Goal: Subscribe to service/newsletter

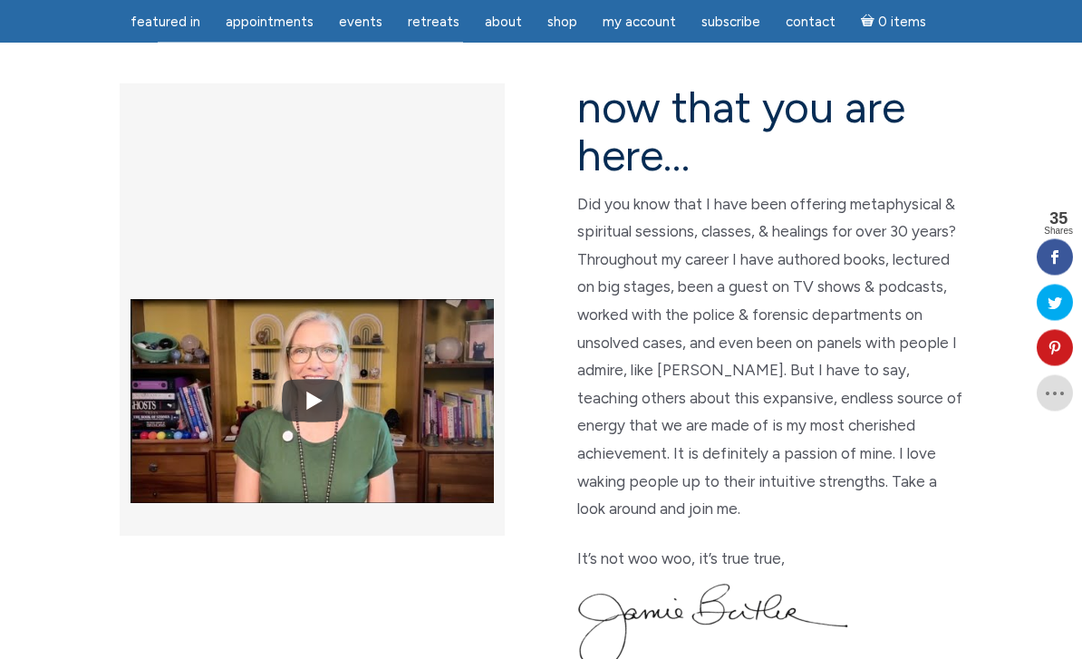
scroll to position [478, 0]
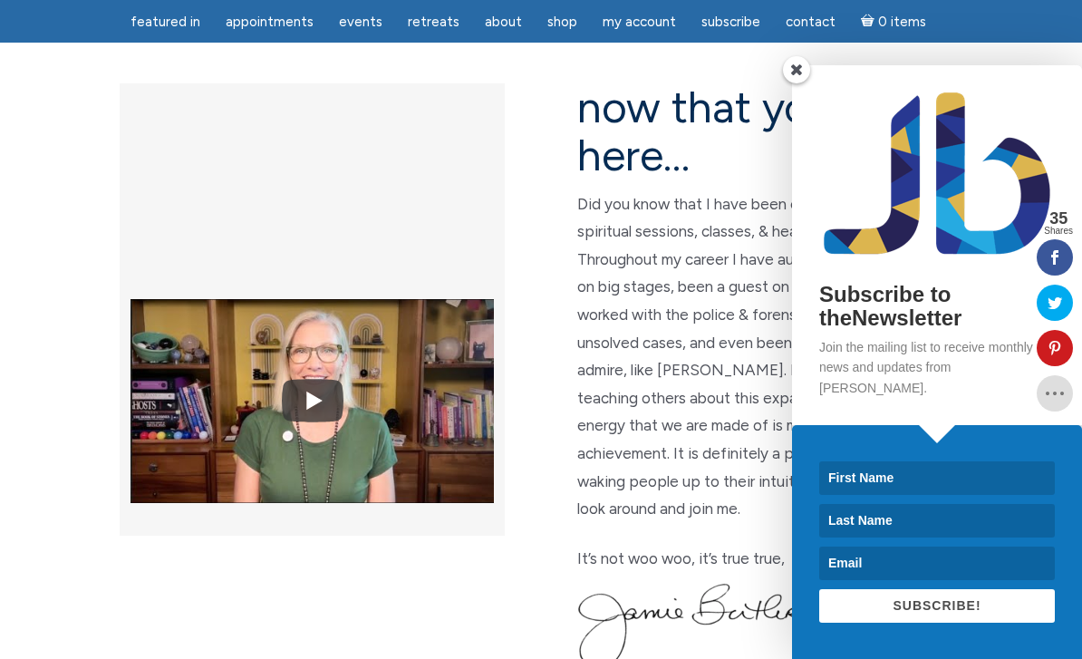
click at [893, 495] on input at bounding box center [937, 478] width 236 height 34
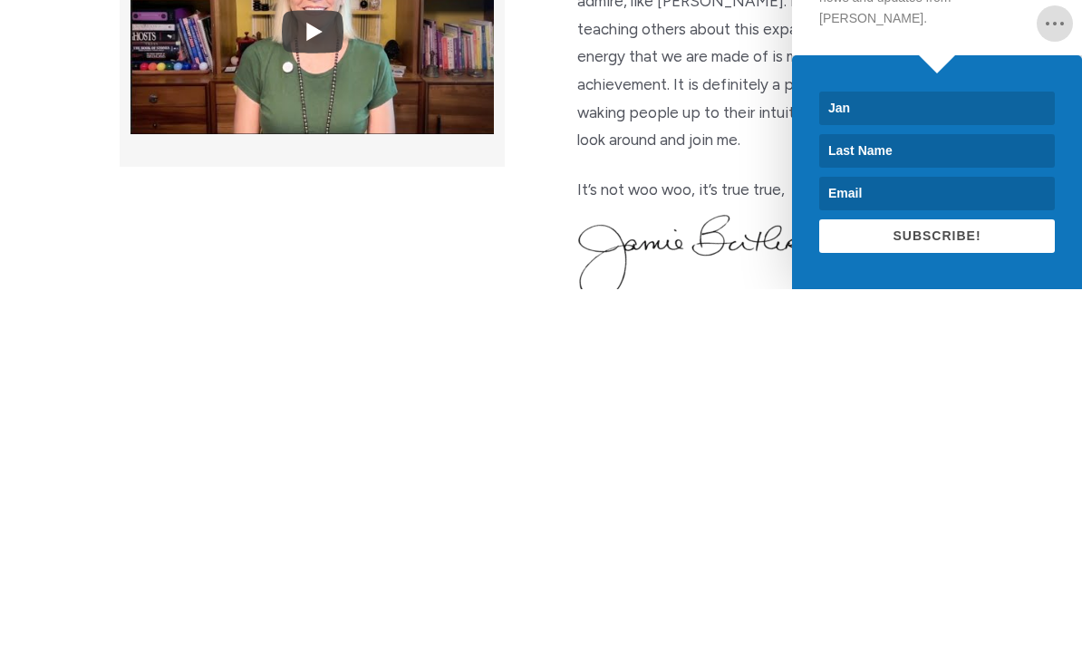
type input "Jan"
click at [874, 504] on input at bounding box center [937, 521] width 236 height 34
type input "Brown"
click at [894, 546] on input at bounding box center [937, 563] width 236 height 34
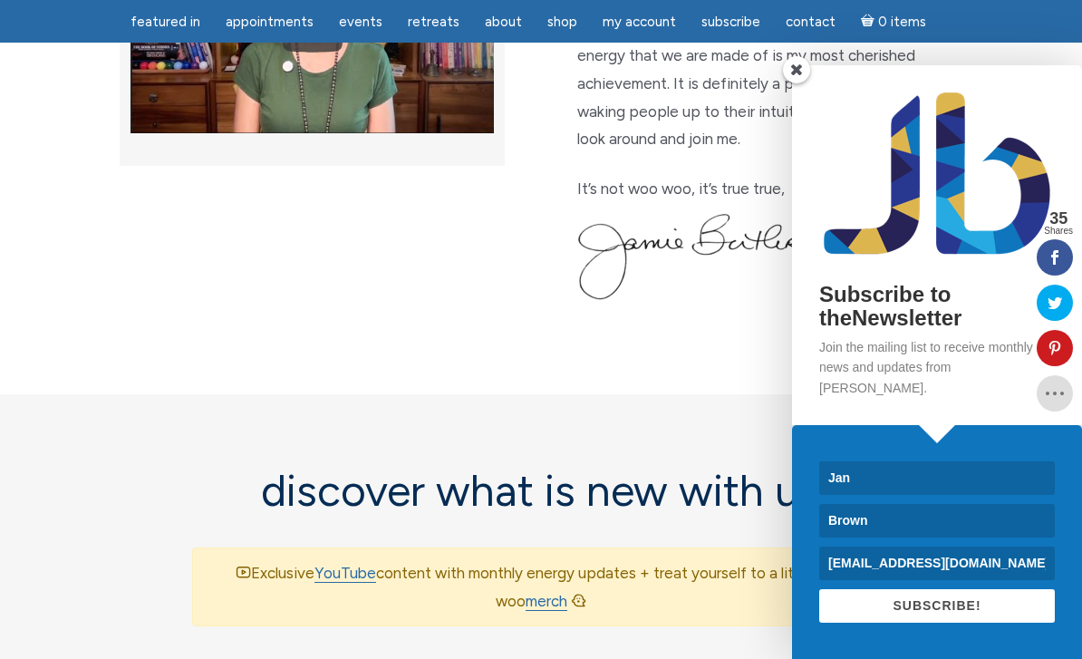
type input "Jan.brown@altea.dk"
click at [933, 613] on span "SUBSCRIBE!" at bounding box center [937, 605] width 88 height 14
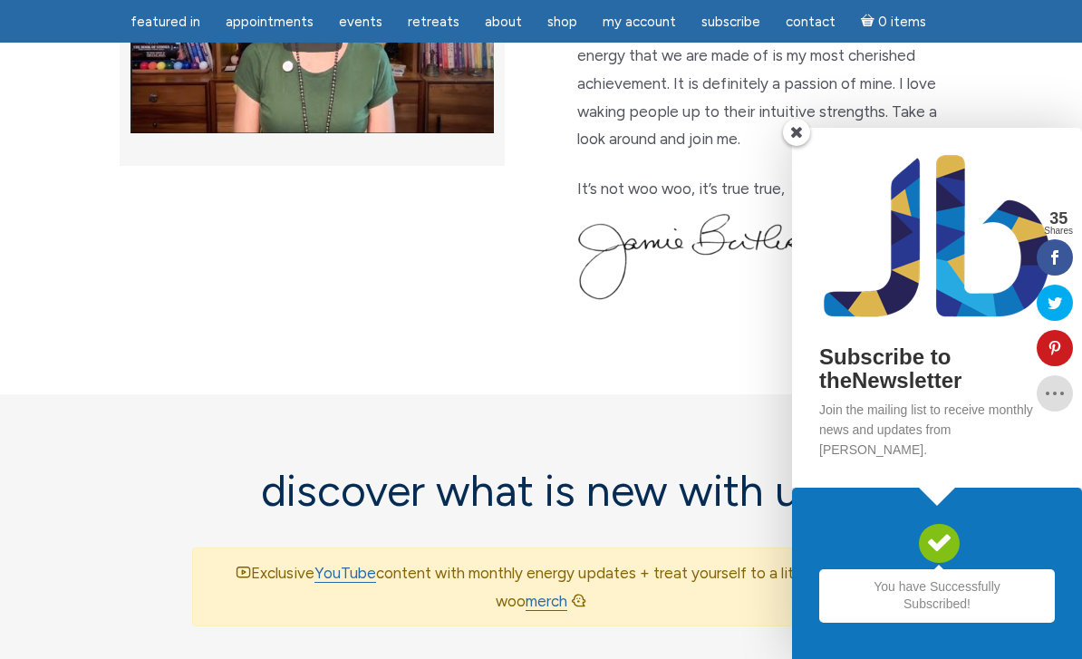
click at [786, 213] on img at bounding box center [713, 256] width 272 height 87
click at [787, 213] on img at bounding box center [713, 256] width 272 height 87
click at [801, 146] on span at bounding box center [796, 132] width 27 height 27
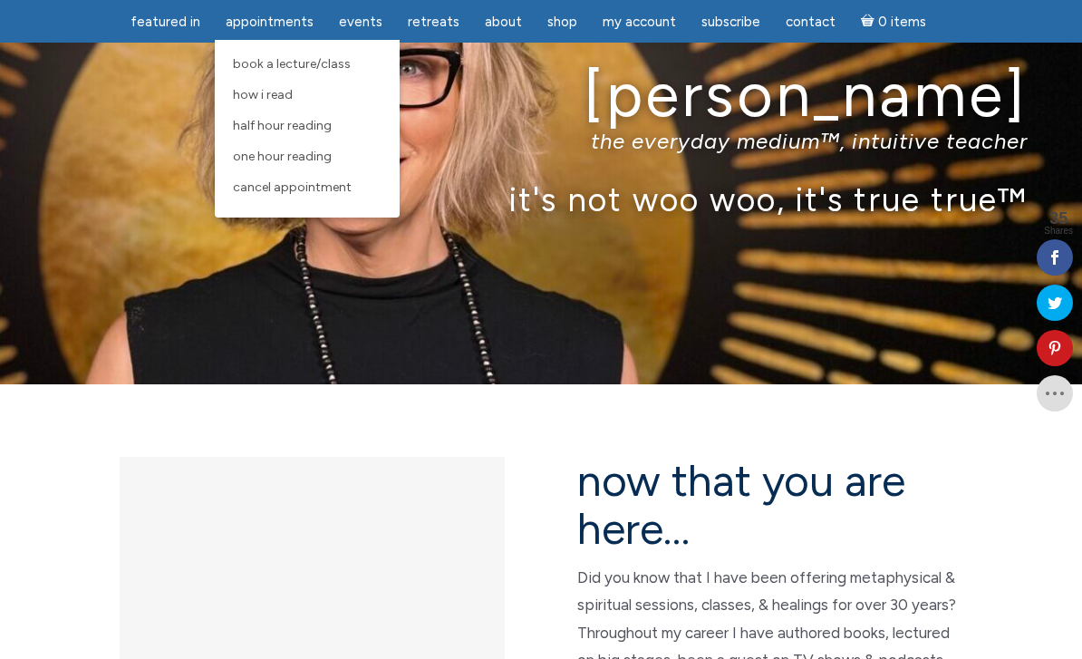
scroll to position [107, 0]
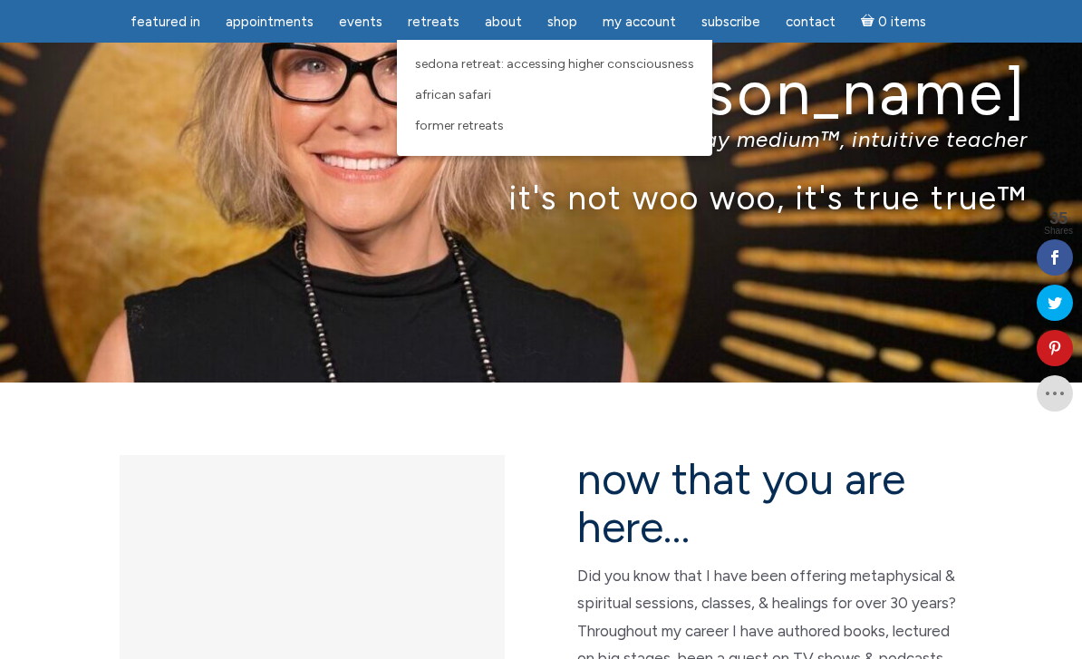
click at [578, 67] on span "Sedona Retreat: Accessing Higher Consciousness" at bounding box center [554, 63] width 279 height 15
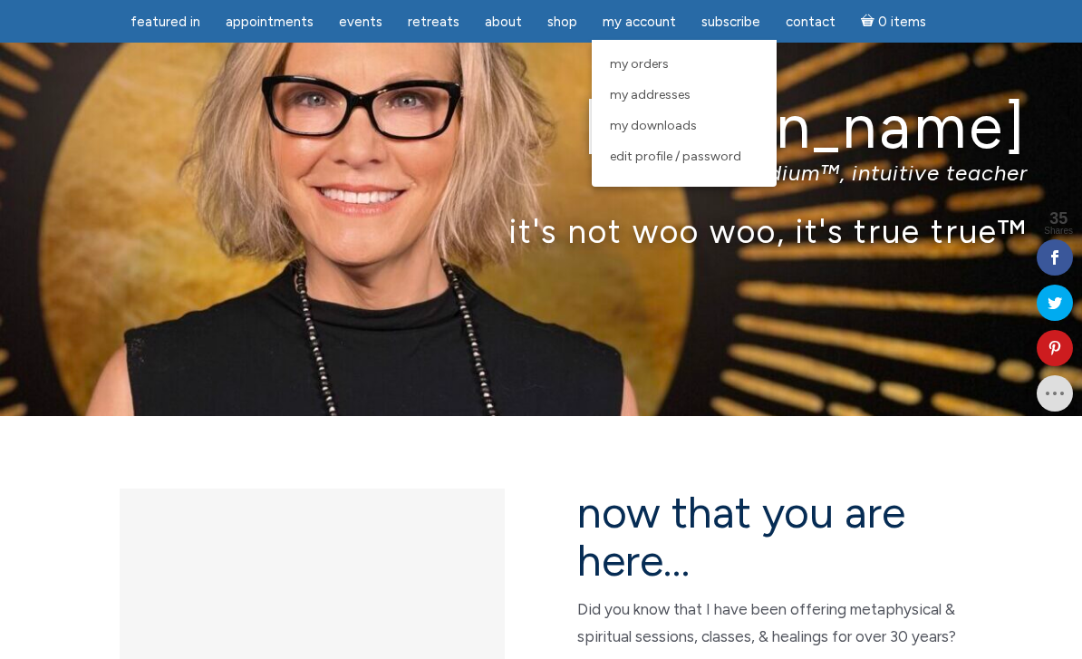
scroll to position [74, 0]
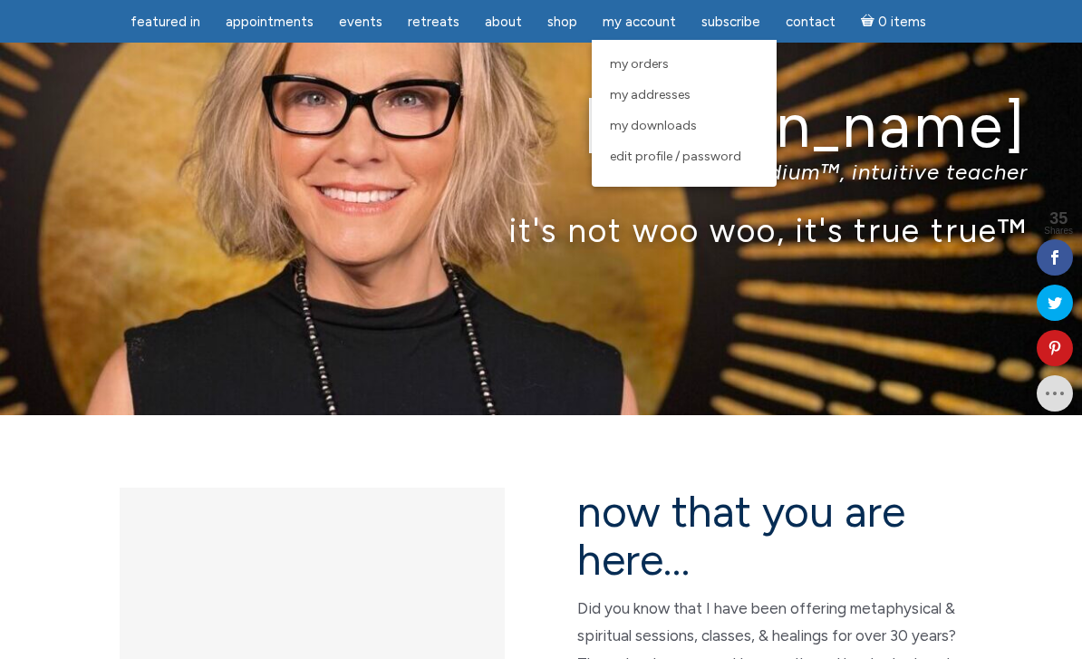
click at [718, 12] on link "Subscribe" at bounding box center [731, 22] width 81 height 35
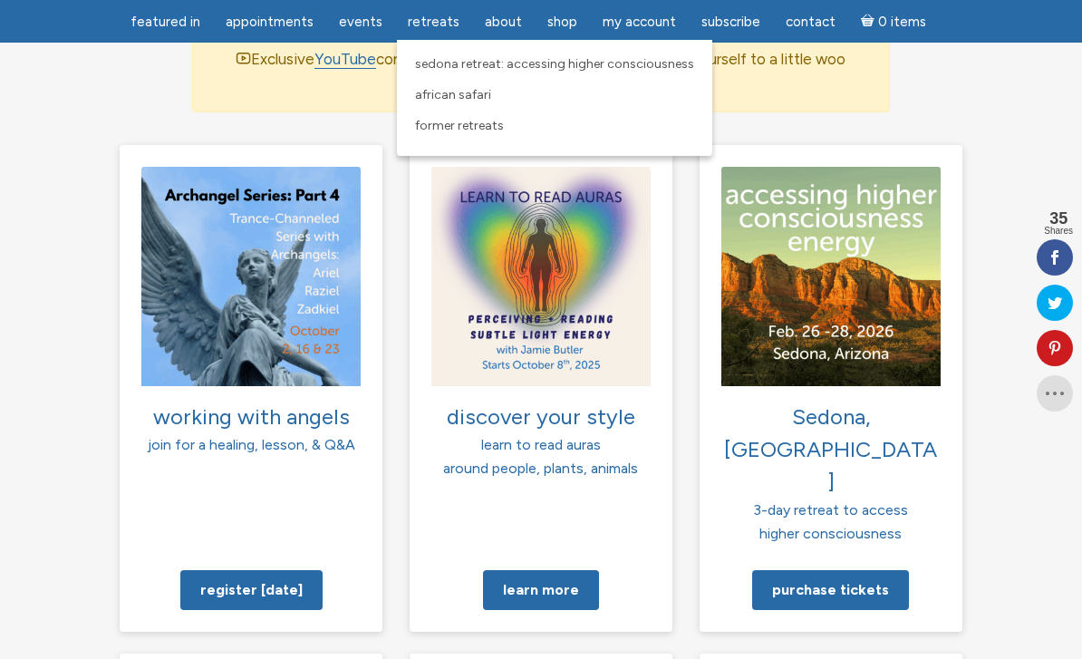
scroll to position [1366, 0]
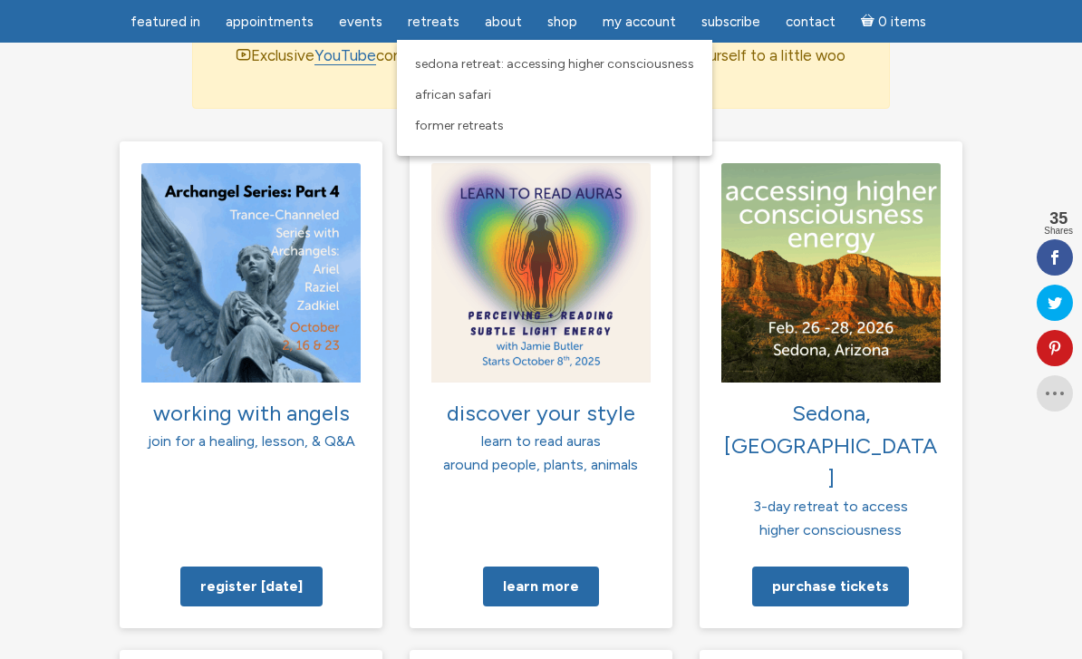
click at [50, 445] on section "working with angels join for a healing, lesson, & Q&A Register today discover y…" at bounding box center [541, 664] width 1082 height 1047
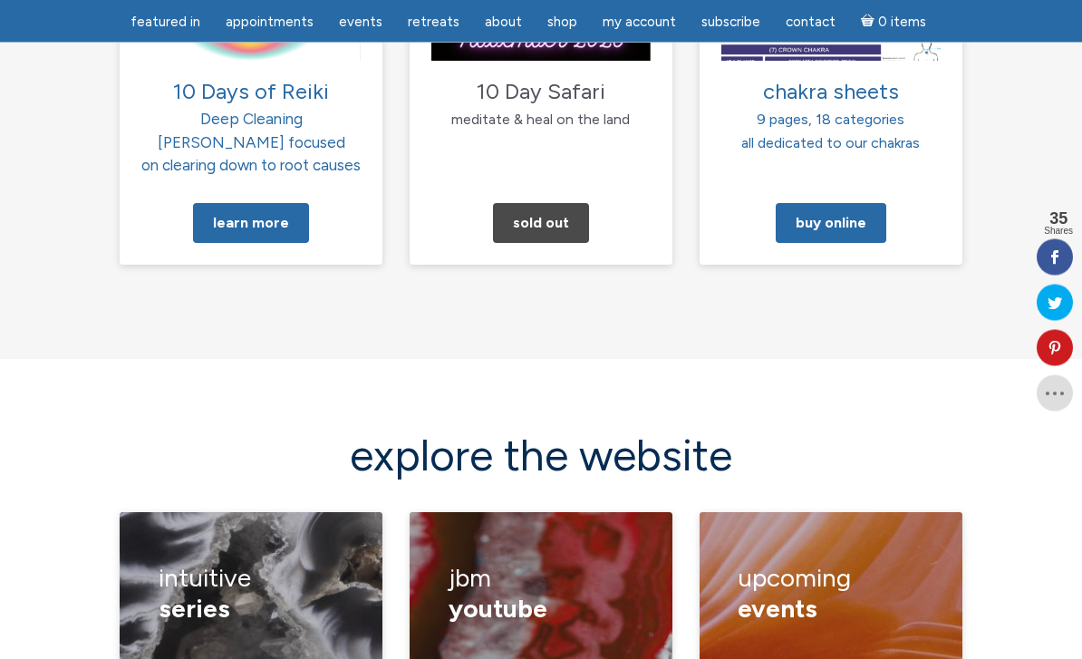
scroll to position [2196, 0]
click at [536, 550] on h3 "JBM YouTube" at bounding box center [542, 593] width 186 height 86
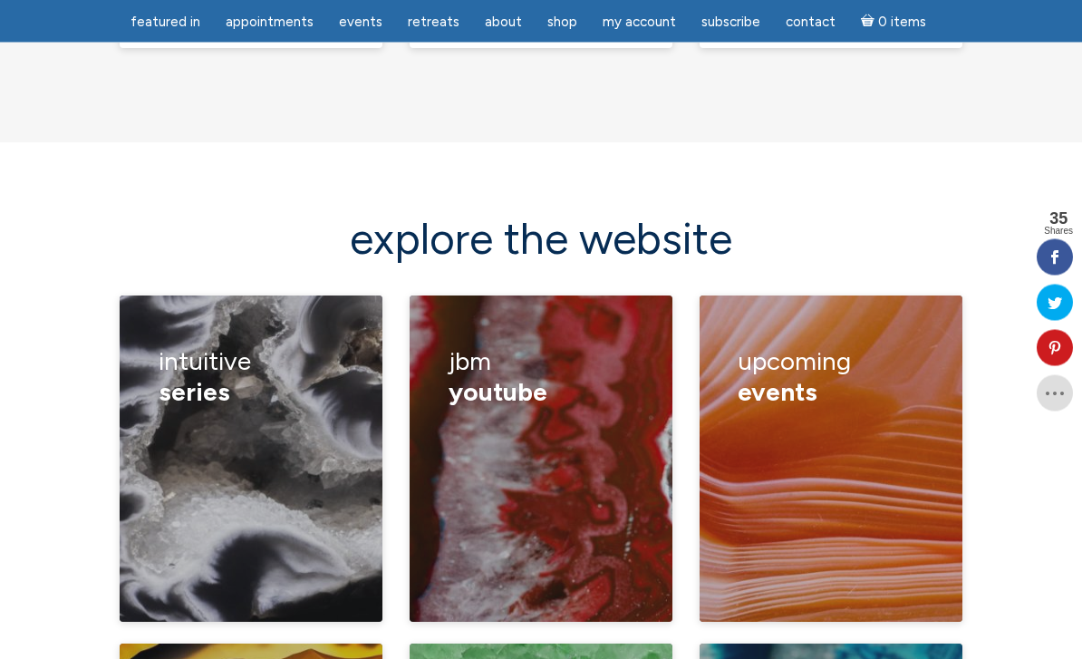
scroll to position [2412, 0]
click at [308, 490] on p "Monthly Energy Updates" at bounding box center [215, 516] width 186 height 52
click at [215, 427] on link "Membership" at bounding box center [175, 435] width 79 height 17
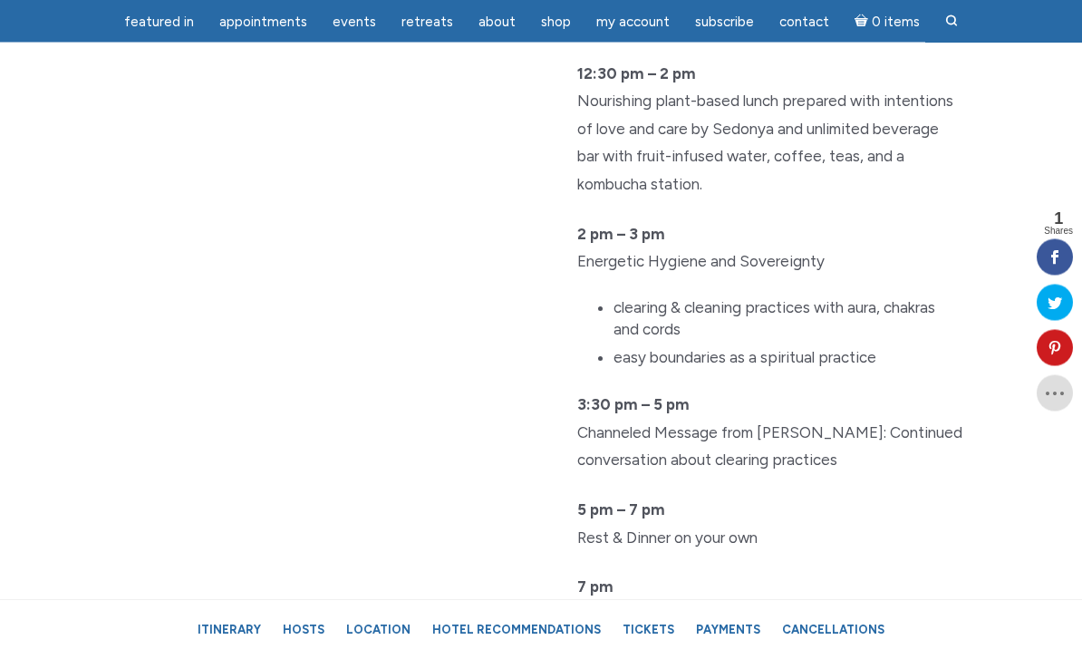
scroll to position [3919, 0]
